Goal: Task Accomplishment & Management: Manage account settings

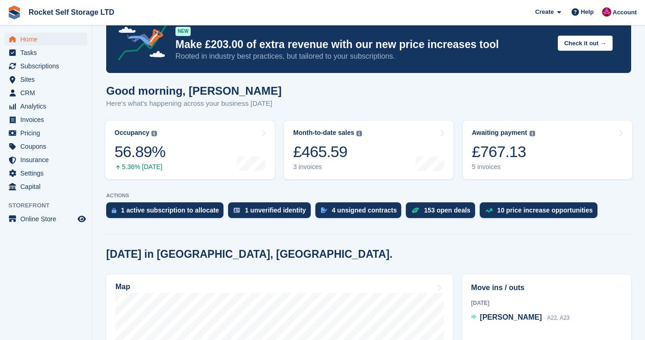
scroll to position [30, 0]
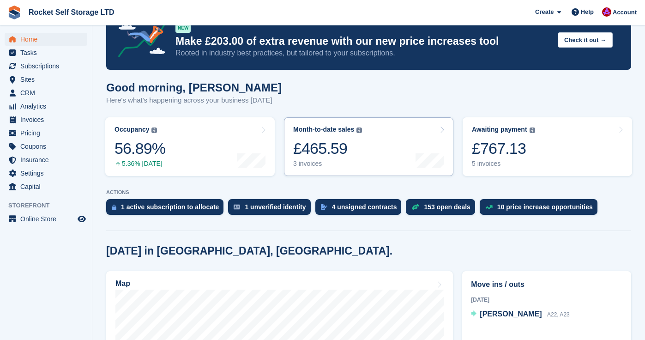
click at [341, 152] on div "£465.59" at bounding box center [327, 148] width 69 height 19
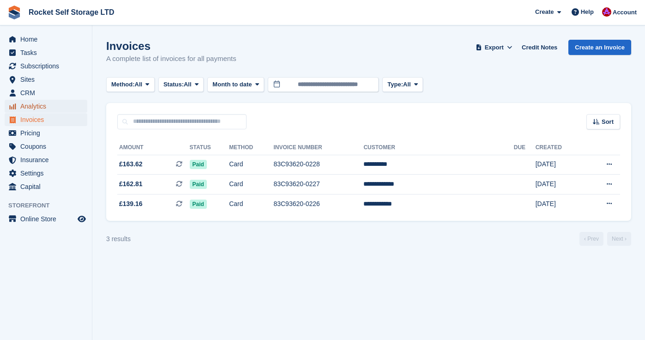
click at [15, 111] on span "menu" at bounding box center [12, 106] width 11 height 11
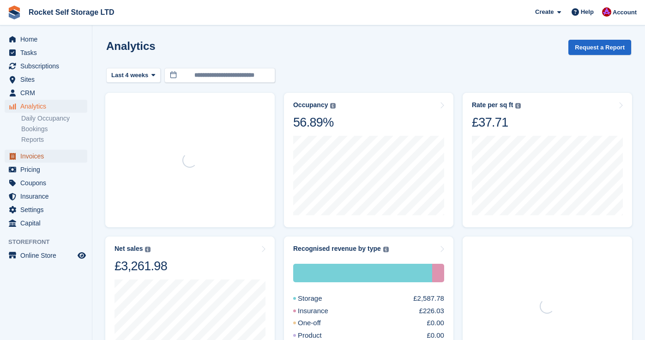
click at [34, 156] on span "Invoices" at bounding box center [47, 156] width 55 height 13
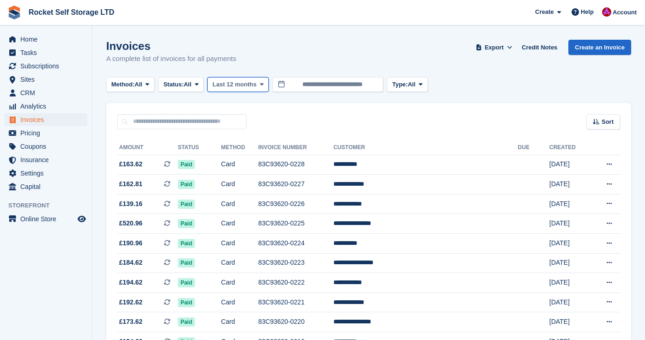
click at [249, 85] on span "Last 12 months" at bounding box center [234, 84] width 44 height 9
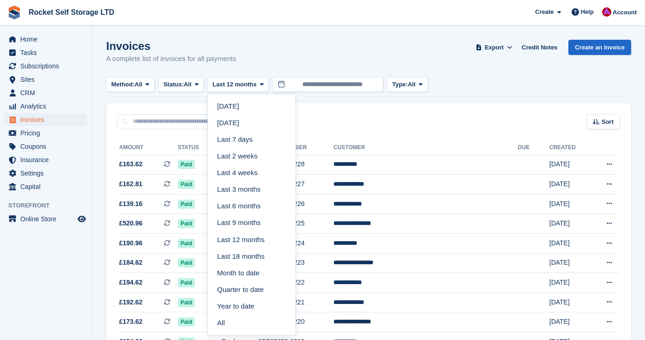
click at [250, 142] on link "Last 7 days" at bounding box center [252, 139] width 80 height 17
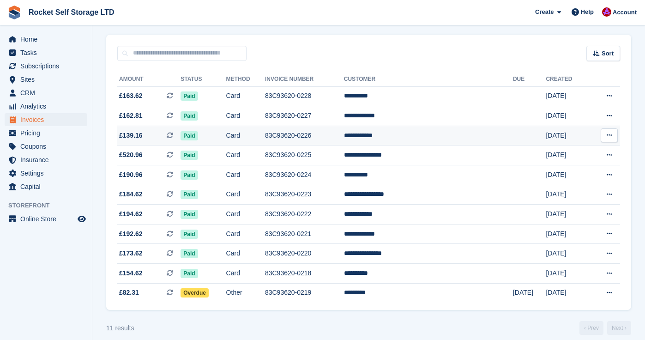
scroll to position [69, 0]
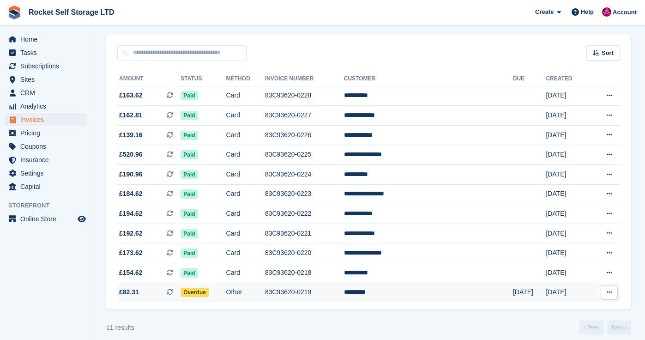
click at [209, 290] on span "Overdue" at bounding box center [195, 292] width 28 height 9
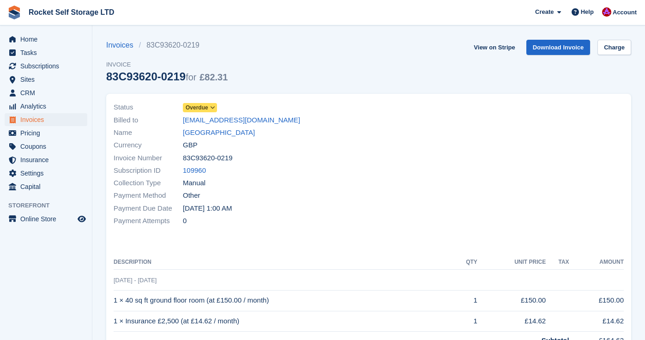
scroll to position [6, 0]
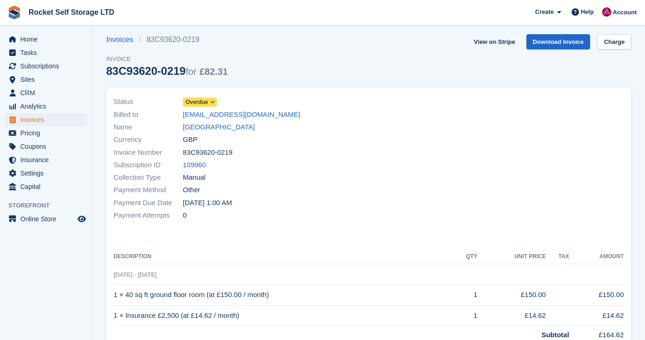
click at [212, 103] on icon at bounding box center [212, 102] width 5 height 6
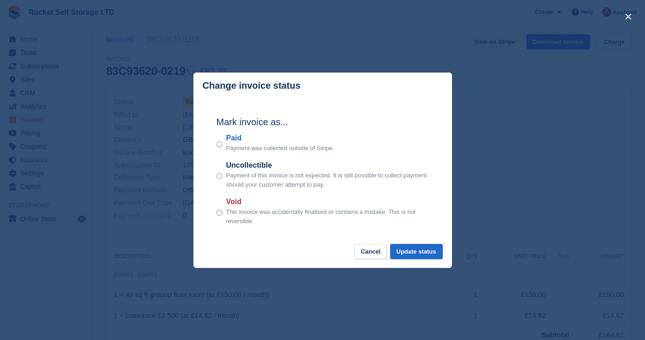
click at [236, 215] on p "This invoice was accidentally finalised or contains a mistake. This is not reve…" at bounding box center [327, 216] width 203 height 18
click at [216, 211] on div "Mark invoice as... Paid Payment was collected outside of Stripe. Uncollectible …" at bounding box center [322, 171] width 231 height 145
click at [418, 248] on button "Update status" at bounding box center [416, 251] width 53 height 15
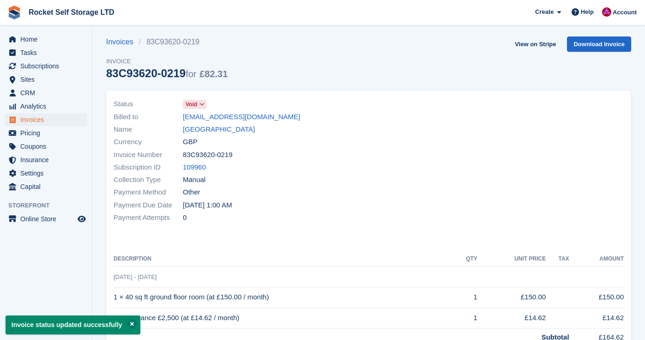
scroll to position [171, 0]
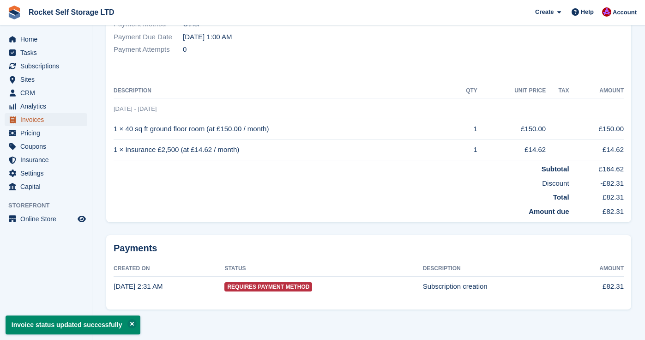
click at [39, 115] on span "Invoices" at bounding box center [47, 119] width 55 height 13
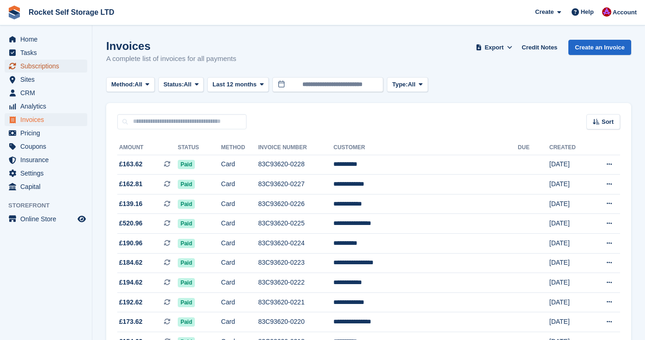
click at [46, 65] on span "Subscriptions" at bounding box center [47, 66] width 55 height 13
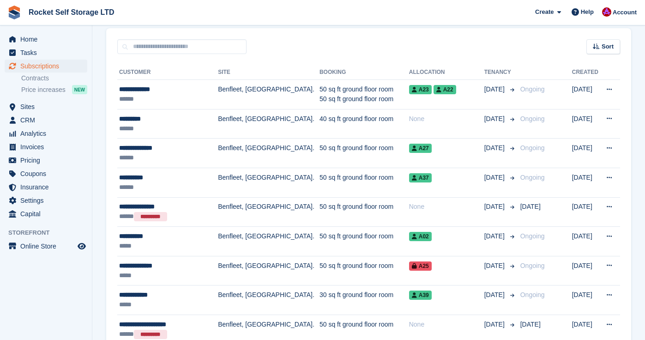
scroll to position [182, 0]
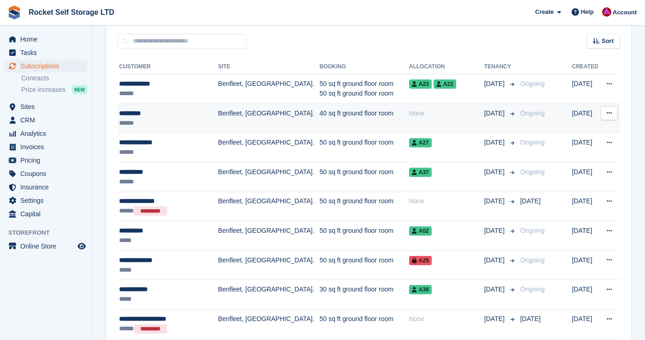
click at [610, 114] on icon at bounding box center [609, 113] width 5 height 6
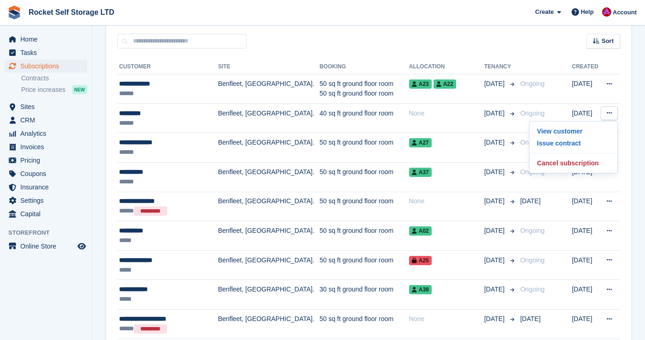
click at [587, 163] on p "Cancel subscription" at bounding box center [573, 163] width 80 height 12
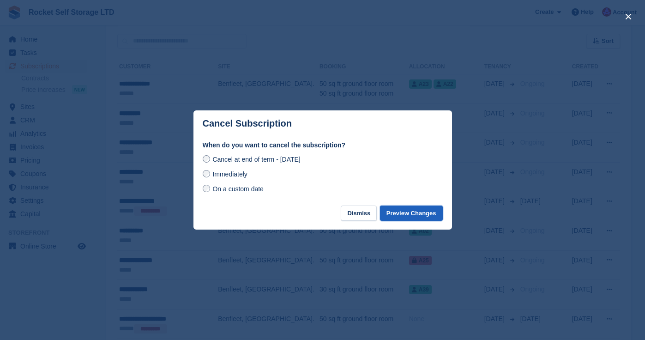
click at [410, 213] on button "Preview Changes" at bounding box center [411, 213] width 63 height 15
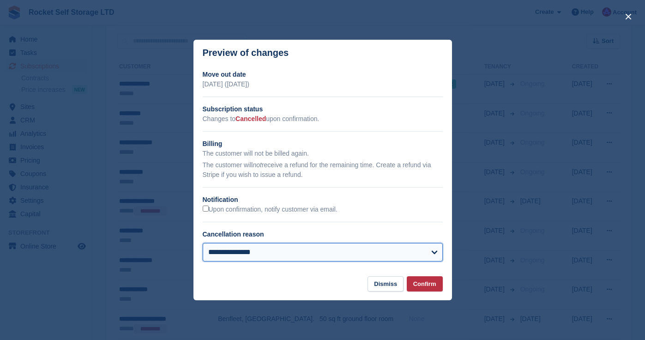
click at [425, 254] on select "**********" at bounding box center [323, 252] width 240 height 18
select select "*******"
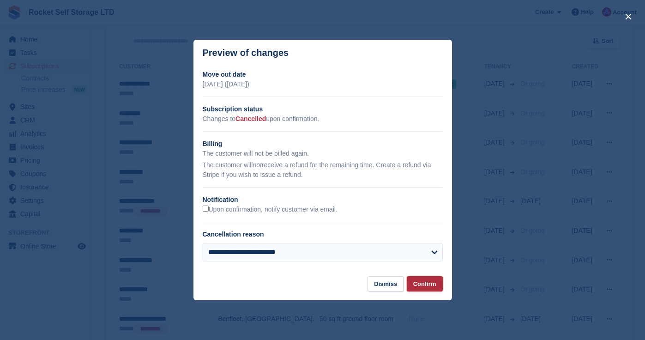
click at [421, 283] on button "Confirm" at bounding box center [425, 283] width 36 height 15
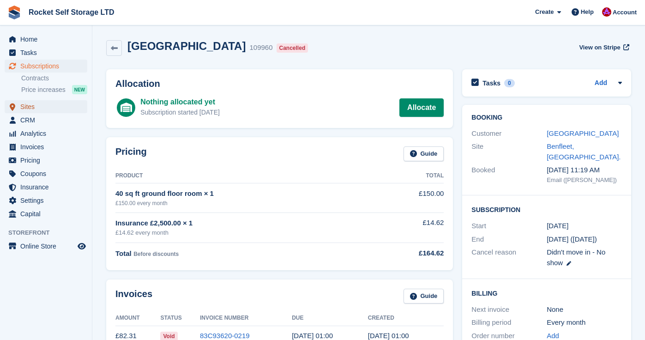
click at [37, 108] on span "Sites" at bounding box center [47, 106] width 55 height 13
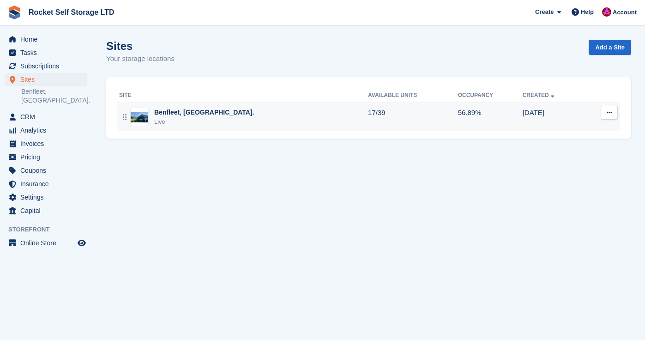
click at [192, 115] on div "Benfleet, [GEOGRAPHIC_DATA]." at bounding box center [204, 113] width 100 height 10
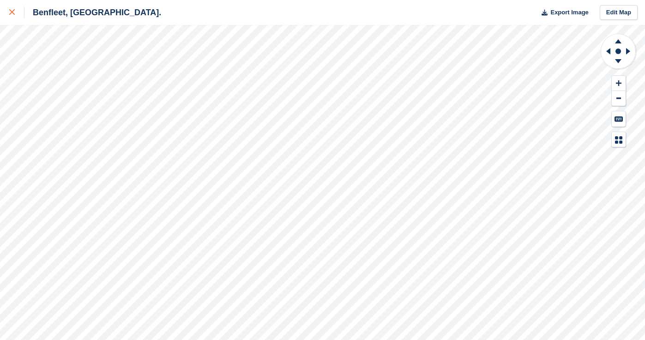
click at [15, 14] on div at bounding box center [16, 12] width 15 height 11
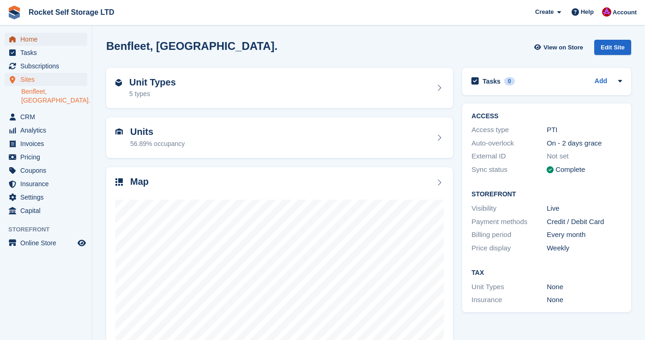
click at [39, 44] on span "Home" at bounding box center [47, 39] width 55 height 13
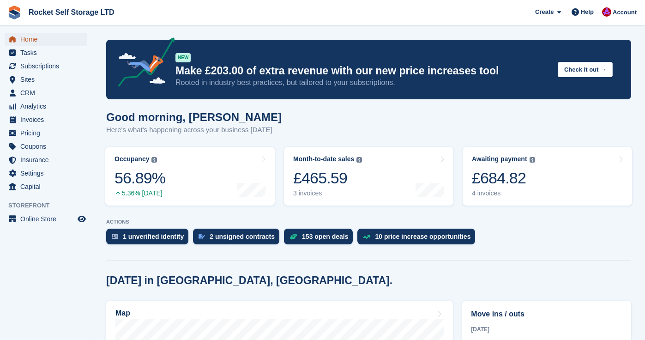
click at [39, 43] on span "Home" at bounding box center [47, 39] width 55 height 13
click at [34, 65] on span "Subscriptions" at bounding box center [47, 66] width 55 height 13
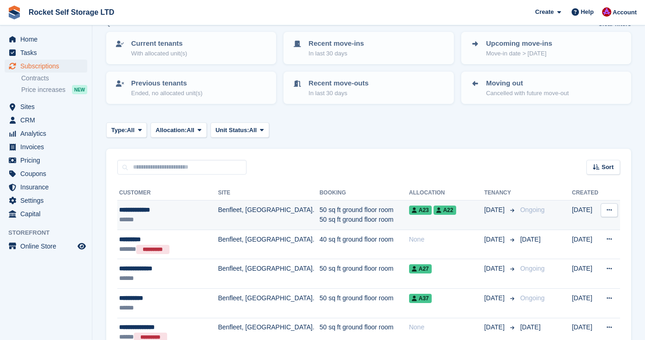
scroll to position [59, 0]
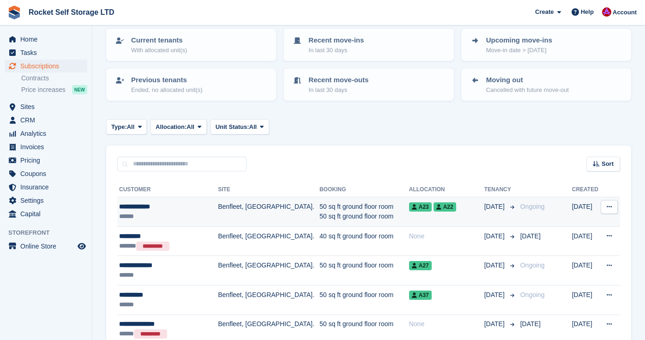
click at [132, 202] on div "**********" at bounding box center [166, 207] width 94 height 10
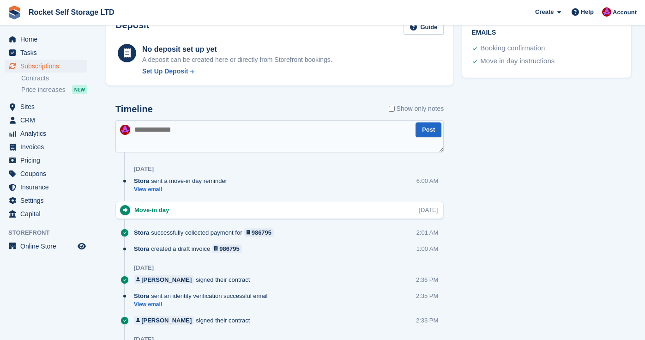
scroll to position [502, 0]
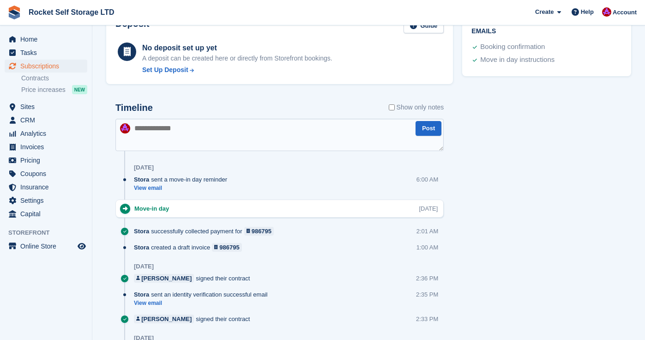
click at [157, 206] on div "Move-in day" at bounding box center [153, 208] width 39 height 9
click at [153, 188] on link "View email" at bounding box center [183, 188] width 98 height 8
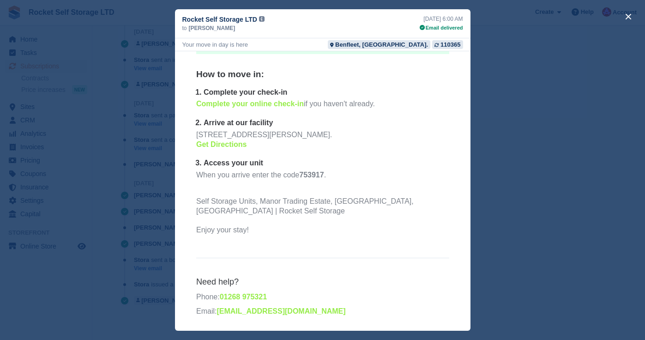
scroll to position [741, 0]
click at [628, 20] on button "close" at bounding box center [628, 16] width 15 height 15
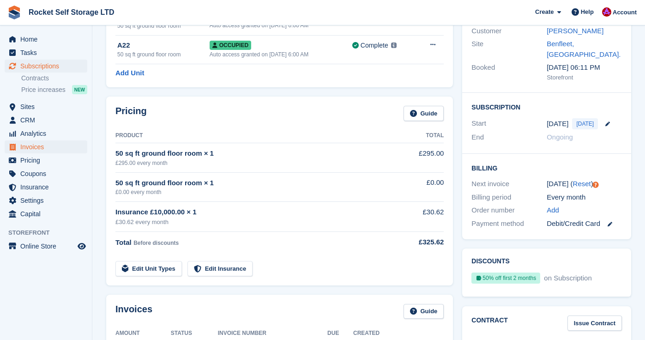
scroll to position [99, 0]
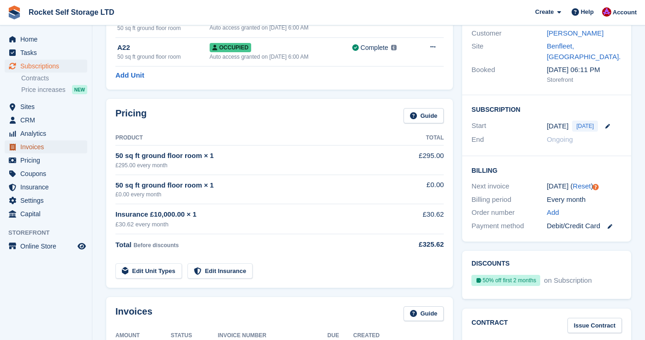
click at [39, 146] on span "Invoices" at bounding box center [47, 146] width 55 height 13
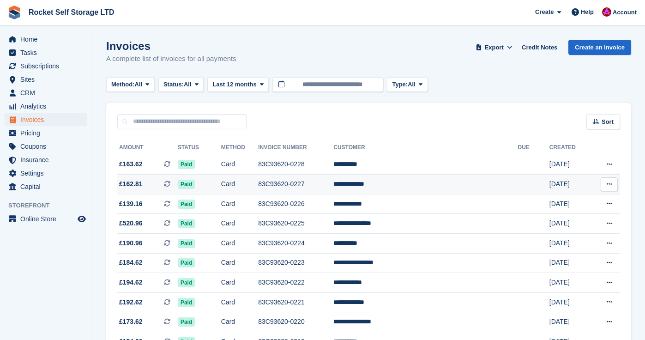
click at [142, 184] on span "£162.81" at bounding box center [131, 184] width 24 height 10
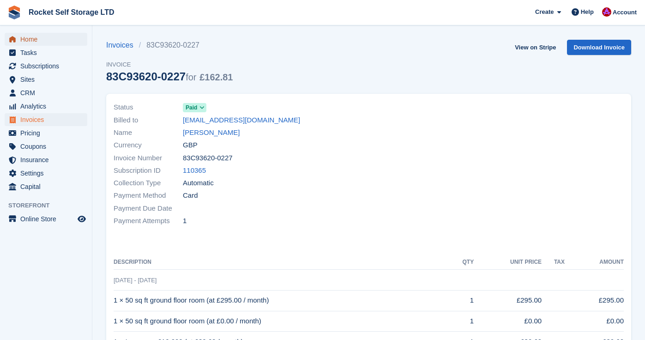
click at [24, 36] on span "Home" at bounding box center [47, 39] width 55 height 13
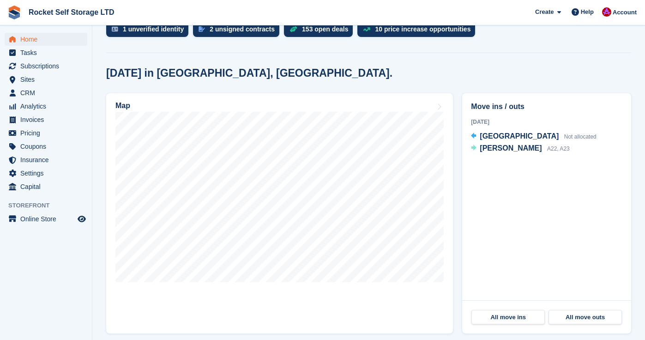
scroll to position [205, 0]
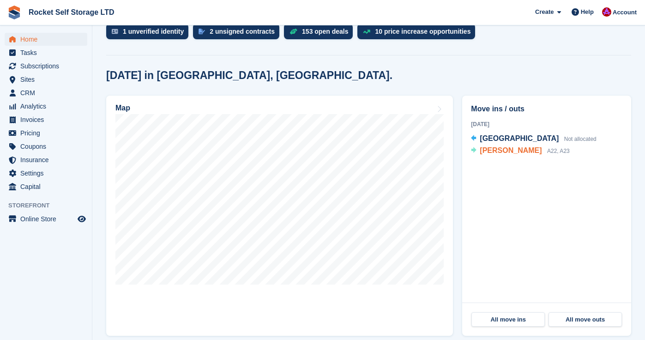
click at [501, 154] on span "[PERSON_NAME]" at bounding box center [511, 150] width 62 height 8
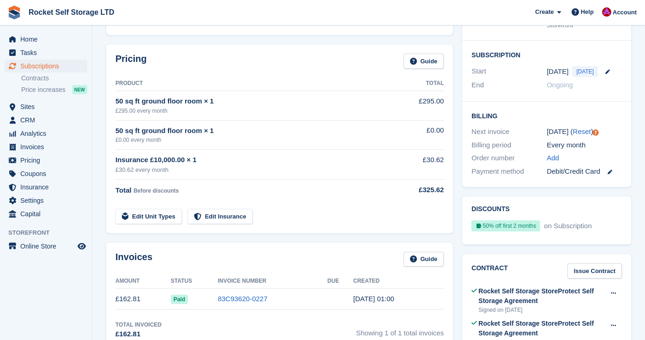
scroll to position [65, 0]
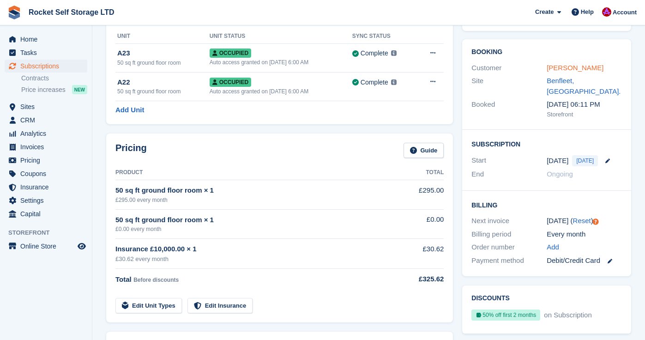
click at [570, 67] on link "[PERSON_NAME]" at bounding box center [575, 68] width 57 height 8
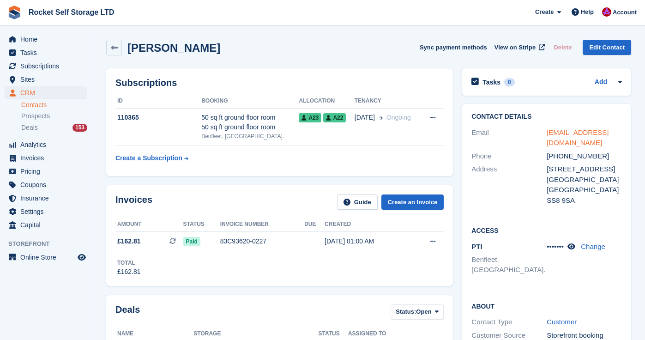
click at [591, 135] on link "[EMAIL_ADDRESS][DOMAIN_NAME]" at bounding box center [578, 137] width 62 height 18
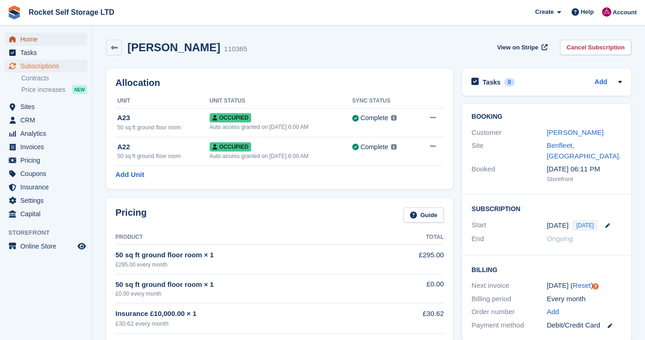
click at [32, 37] on span "Home" at bounding box center [47, 39] width 55 height 13
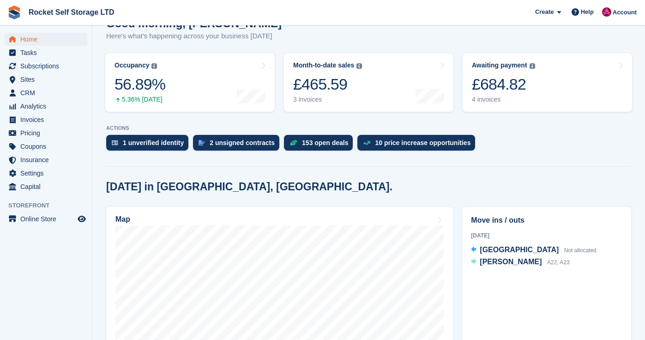
scroll to position [95, 0]
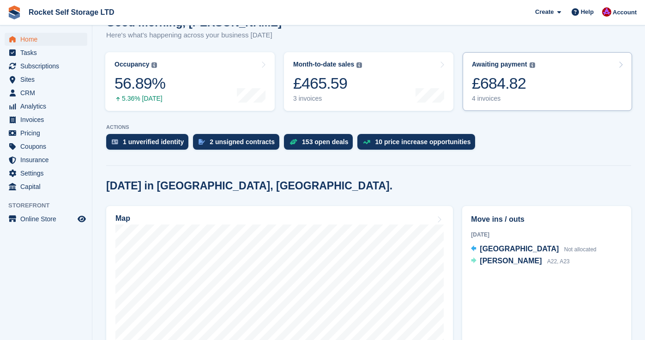
click at [504, 89] on div "£684.82" at bounding box center [503, 83] width 63 height 19
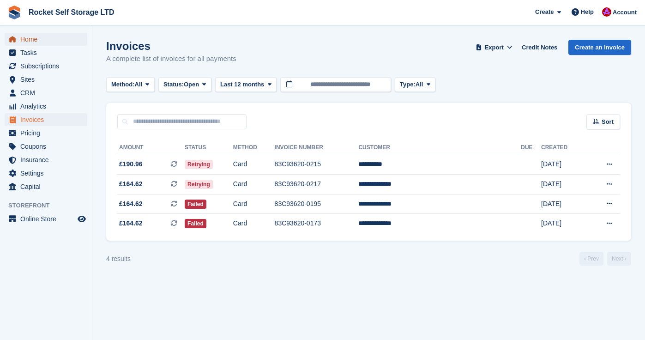
click at [38, 41] on span "Home" at bounding box center [47, 39] width 55 height 13
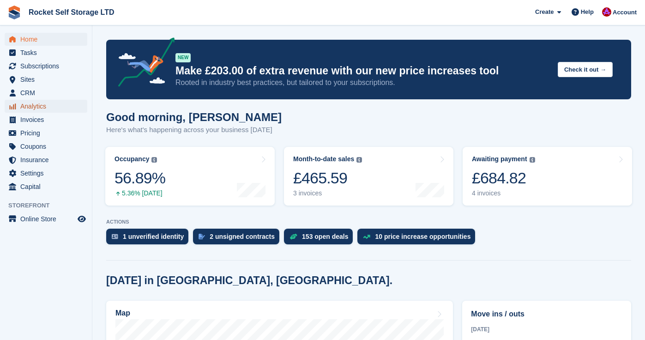
click at [30, 104] on span "Analytics" at bounding box center [47, 106] width 55 height 13
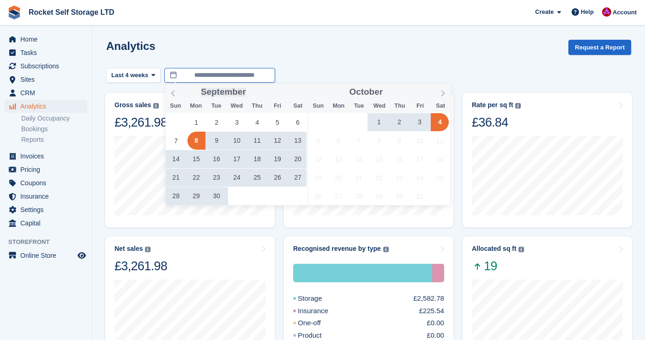
click at [227, 79] on input "**********" at bounding box center [219, 75] width 111 height 15
click at [349, 48] on div "Analytics Request a Report" at bounding box center [368, 53] width 525 height 26
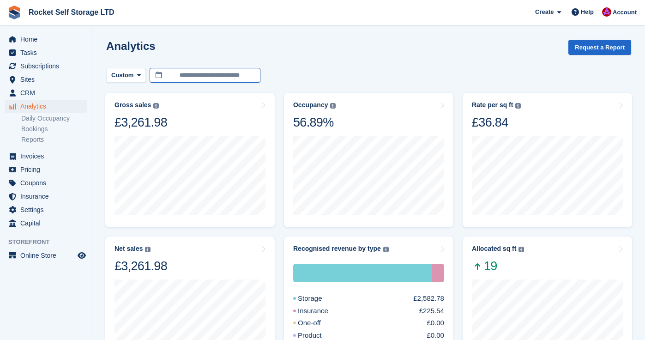
click at [215, 69] on input "**********" at bounding box center [205, 75] width 111 height 15
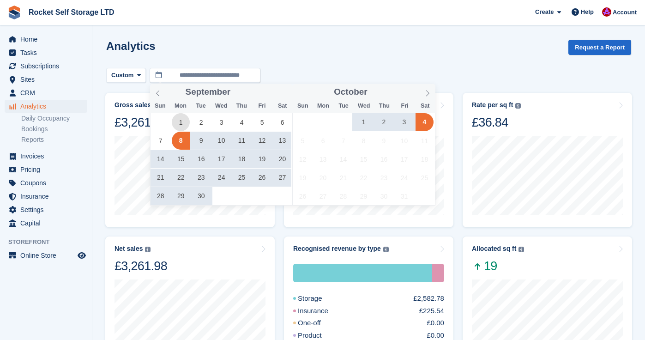
click at [184, 126] on span "1" at bounding box center [181, 122] width 18 height 18
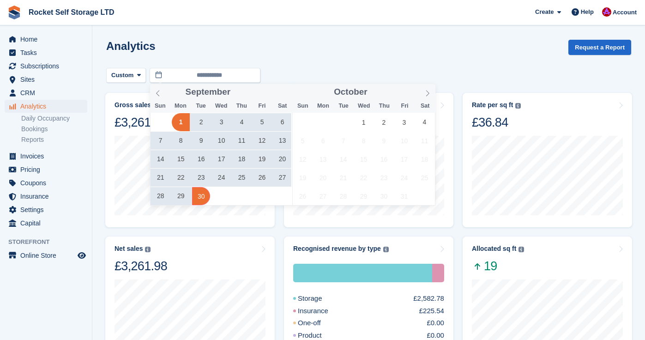
click at [203, 192] on span "30" at bounding box center [201, 196] width 18 height 18
type input "**********"
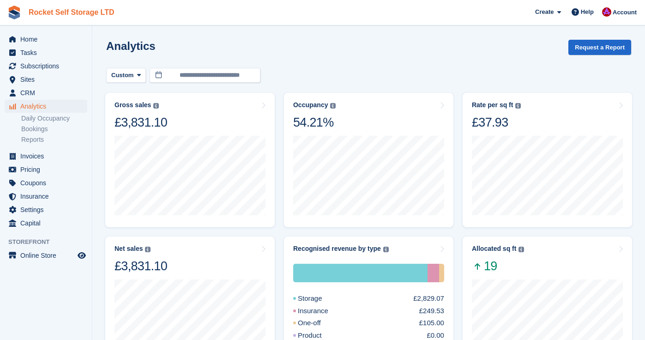
scroll to position [306, 0]
